Goal: Information Seeking & Learning: Learn about a topic

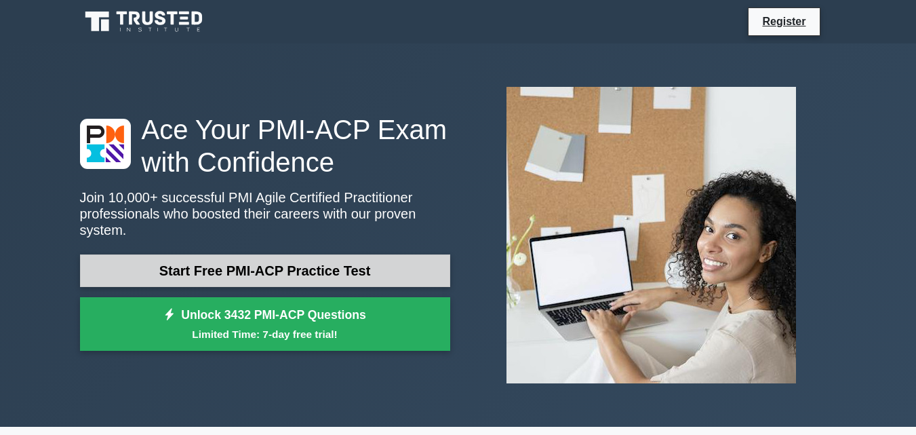
click at [336, 262] on link "Start Free PMI-ACP Practice Test" at bounding box center [265, 270] width 370 height 33
